Goal: Browse casually: Explore the website without a specific task or goal

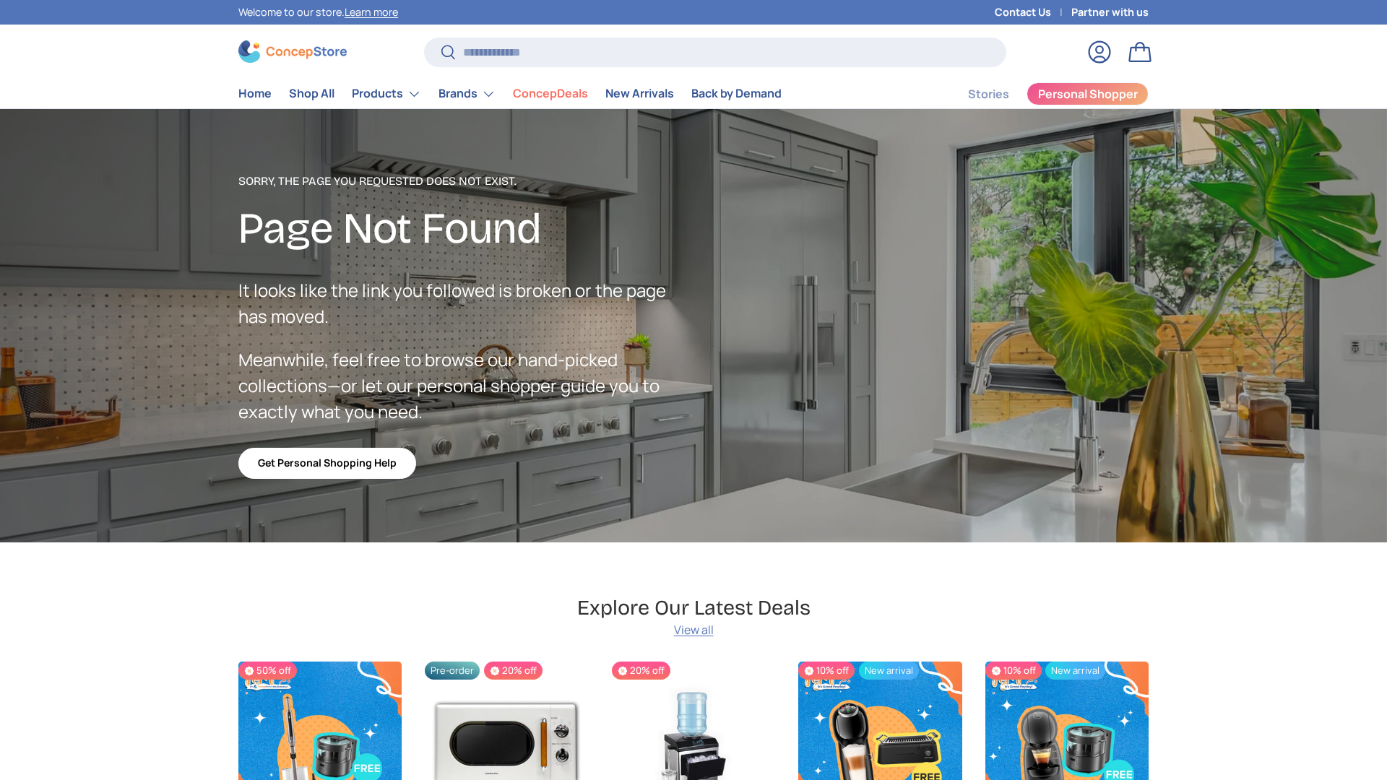
scroll to position [2511, 5907]
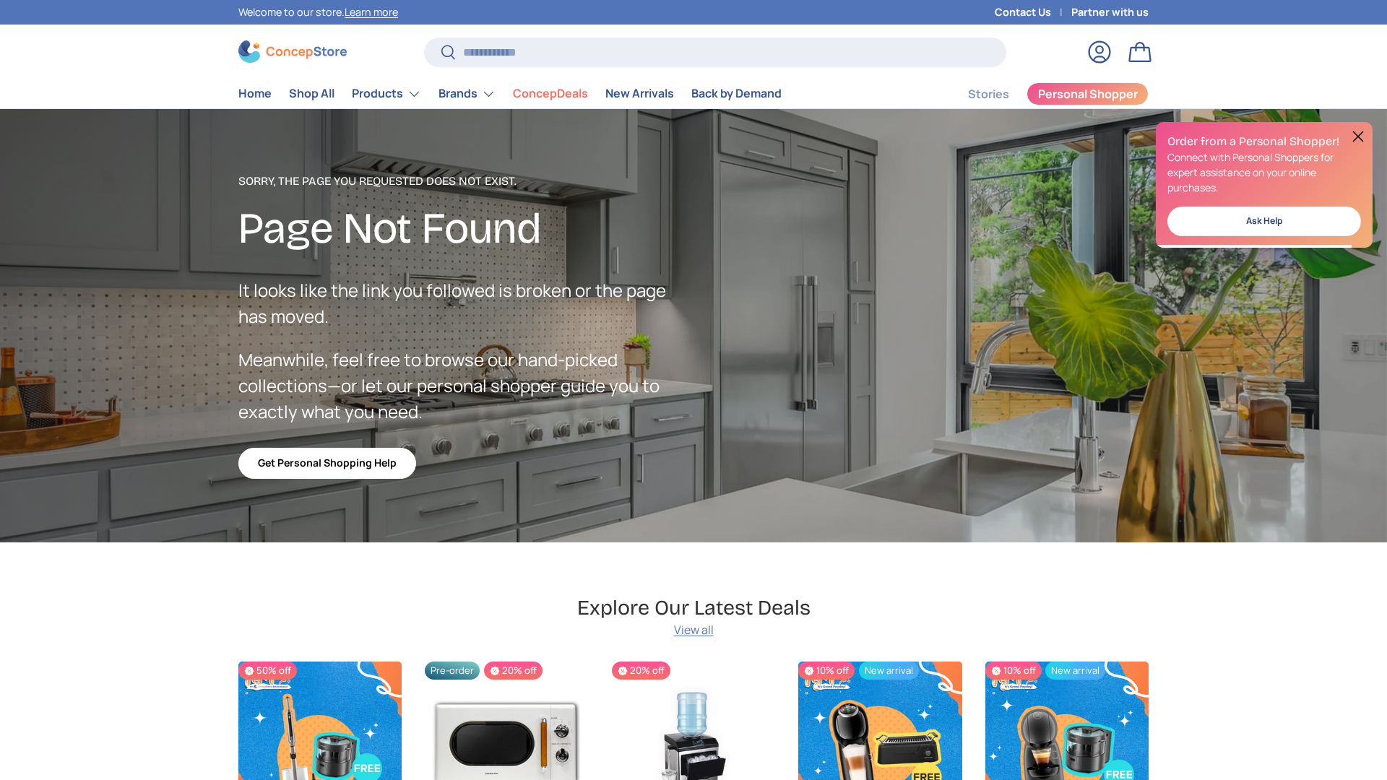
scroll to position [2511, 5907]
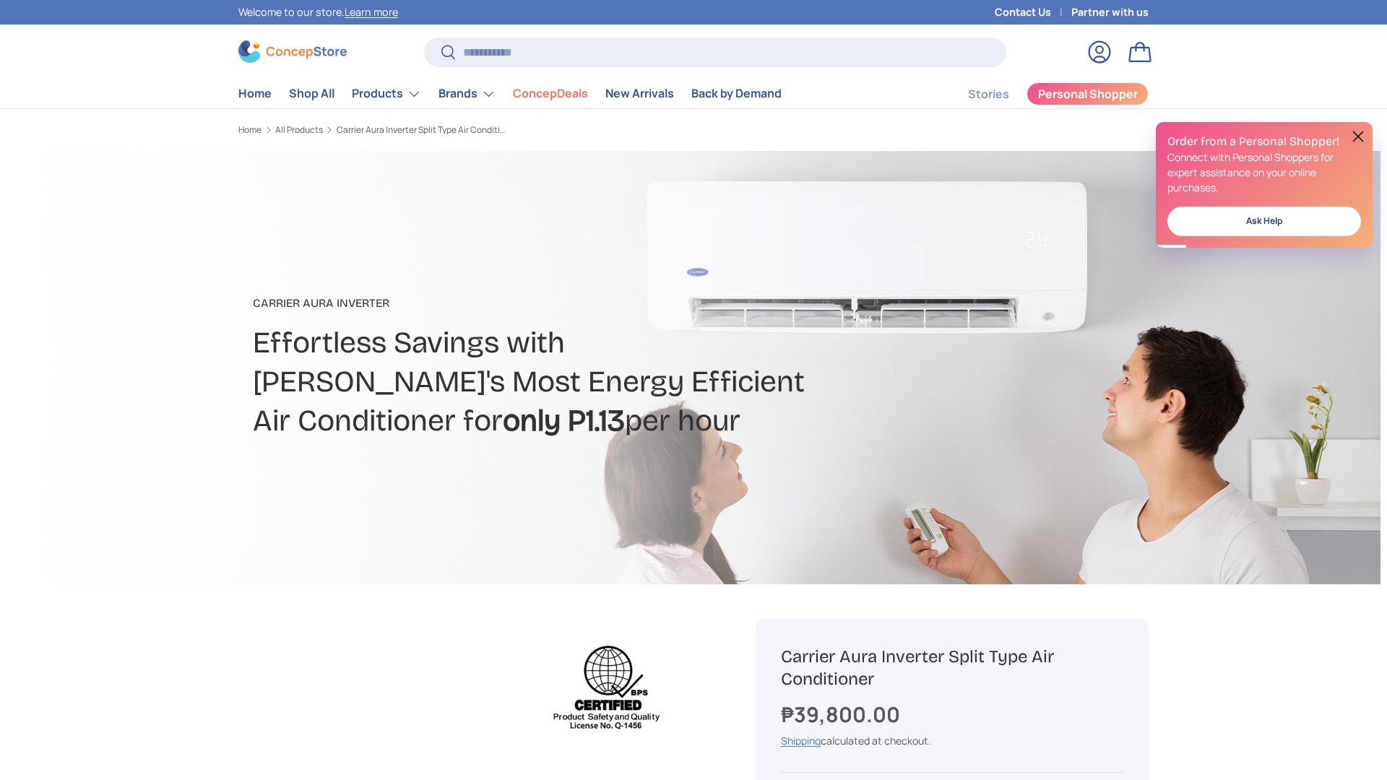
scroll to position [0, 454]
